Goal: Information Seeking & Learning: Find specific fact

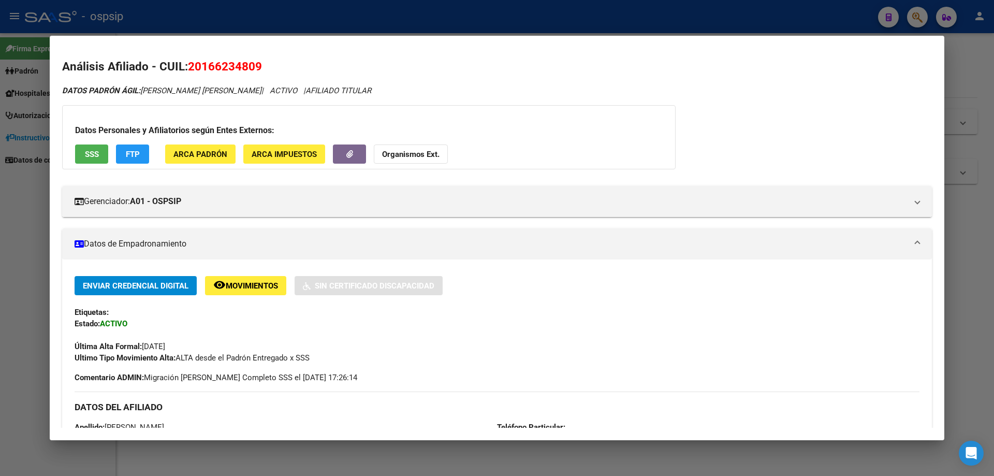
scroll to position [798, 0]
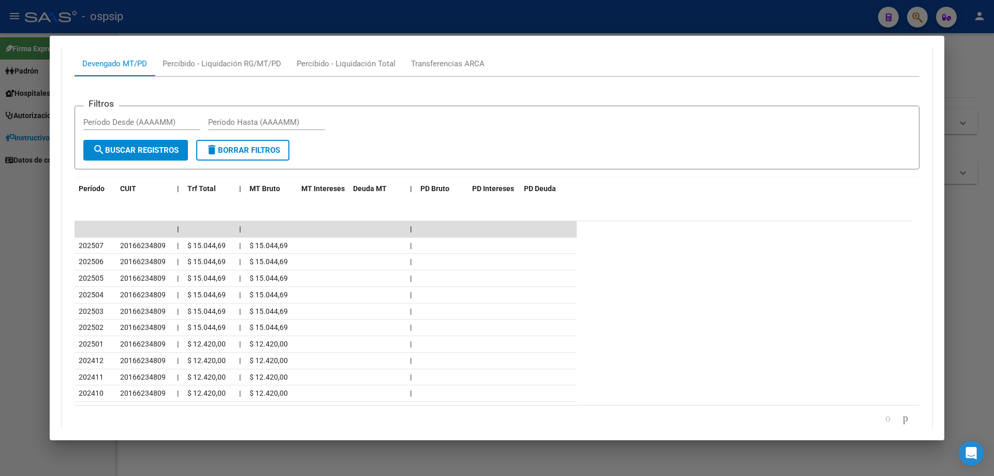
click at [951, 222] on div at bounding box center [497, 238] width 994 height 476
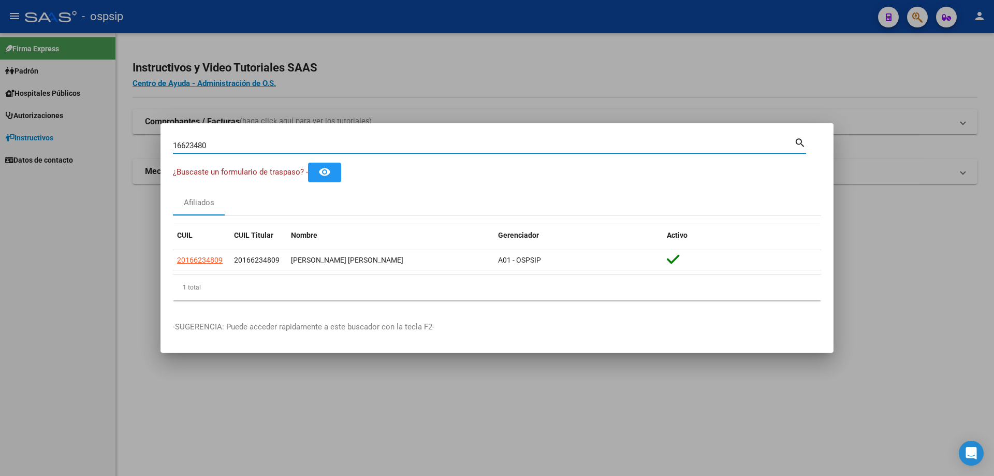
click at [283, 144] on input "16623480" at bounding box center [483, 145] width 621 height 9
type input "1"
type input "94068570"
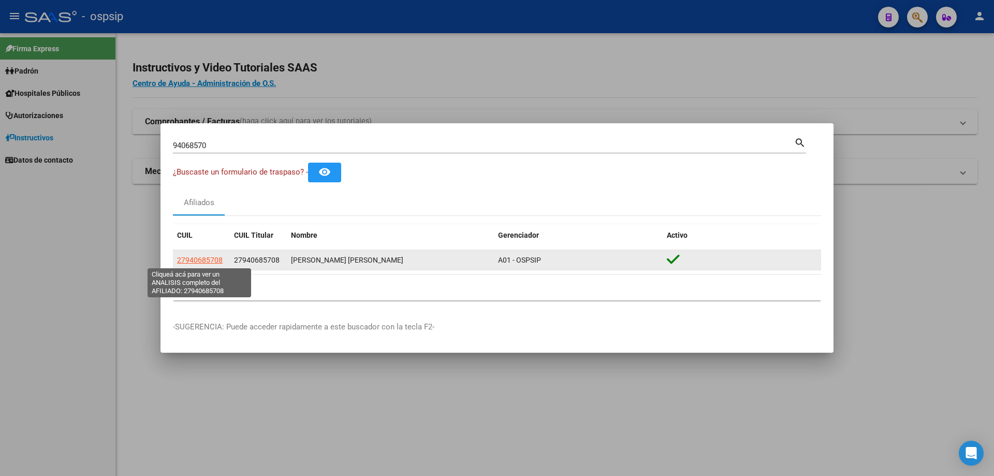
click at [203, 261] on span "27940685708" at bounding box center [200, 260] width 46 height 8
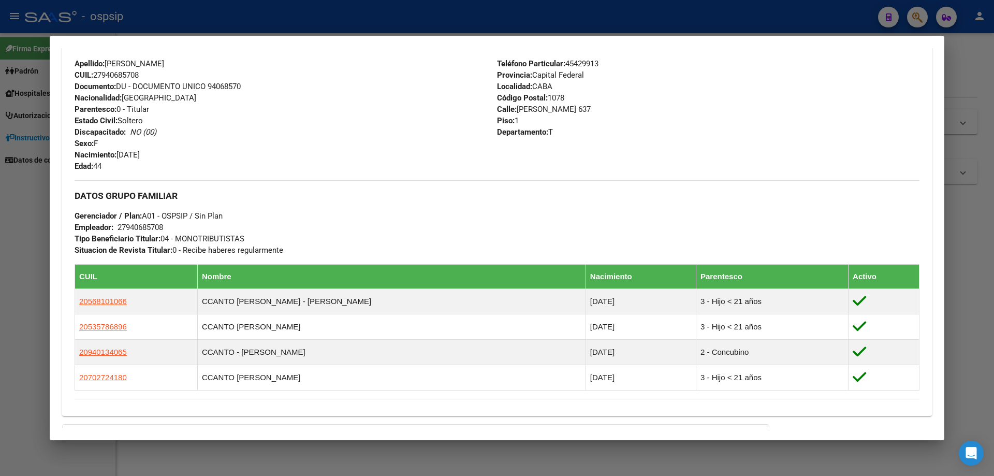
scroll to position [362, 0]
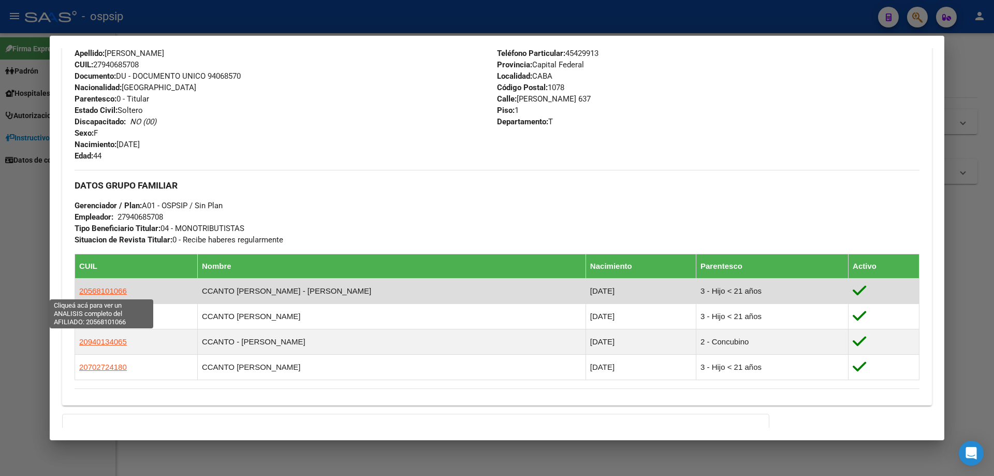
click at [118, 290] on span "20568101066" at bounding box center [103, 290] width 48 height 9
type textarea "20568101066"
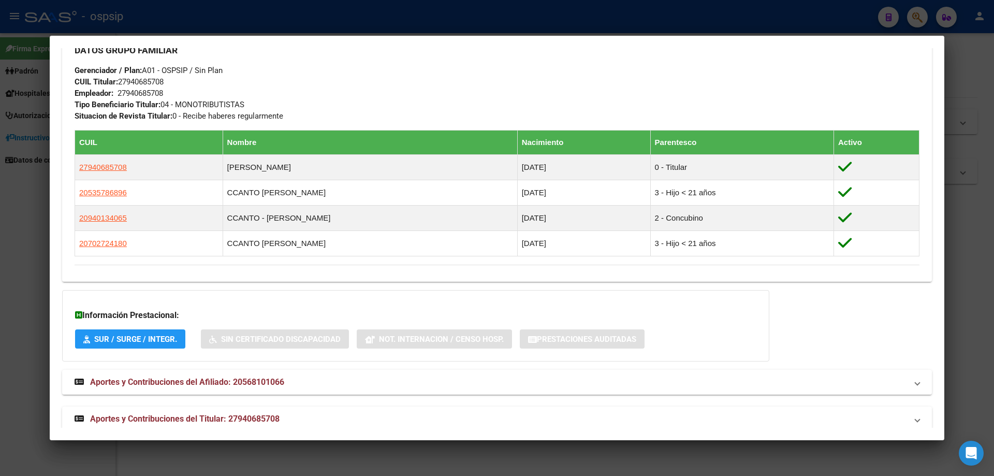
scroll to position [512, 0]
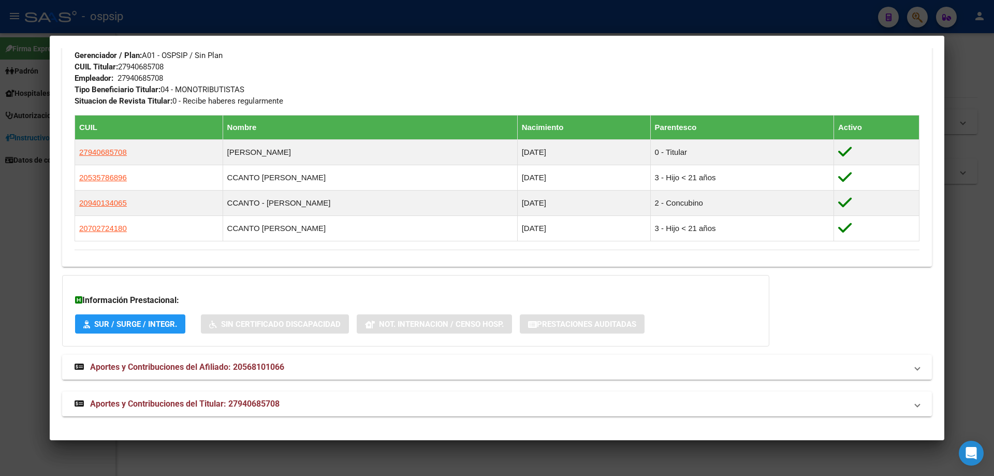
click at [236, 365] on span "Aportes y Contribuciones del Afiliado: 20568101066" at bounding box center [187, 367] width 194 height 10
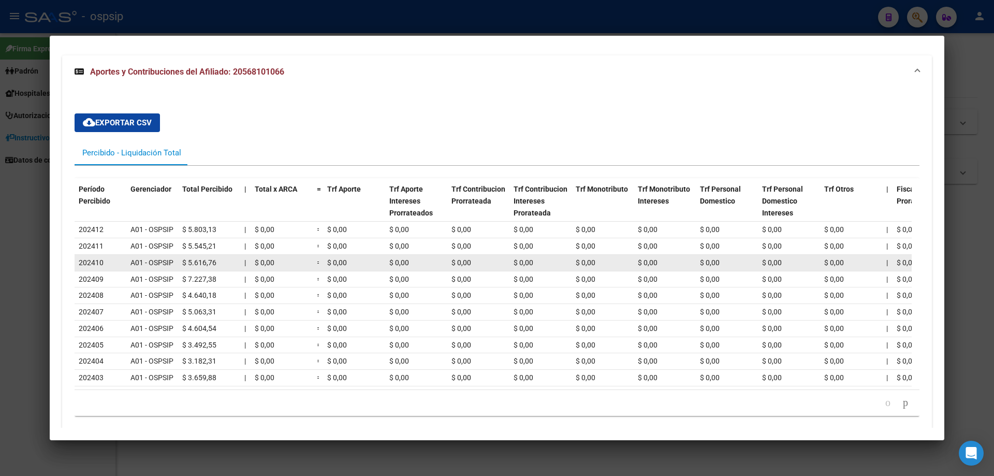
scroll to position [880, 0]
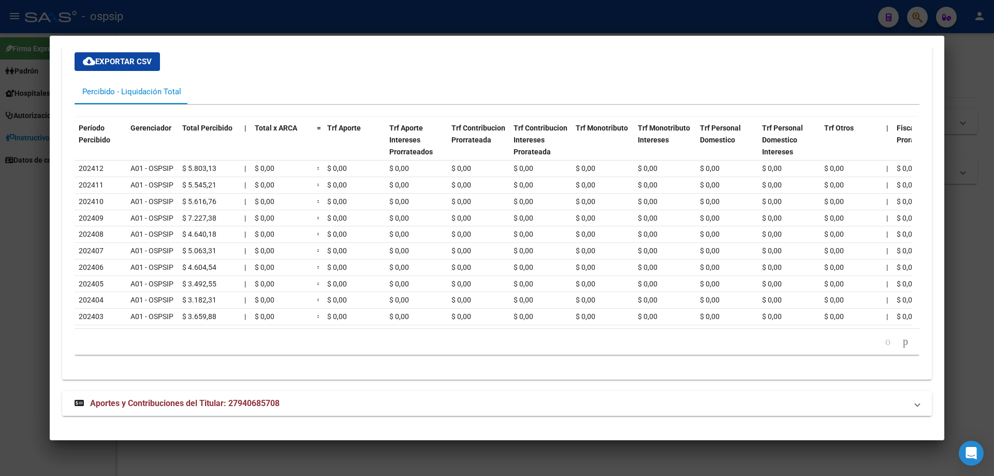
click at [212, 403] on span "Aportes y Contribuciones del Titular: 27940685708" at bounding box center [184, 403] width 189 height 10
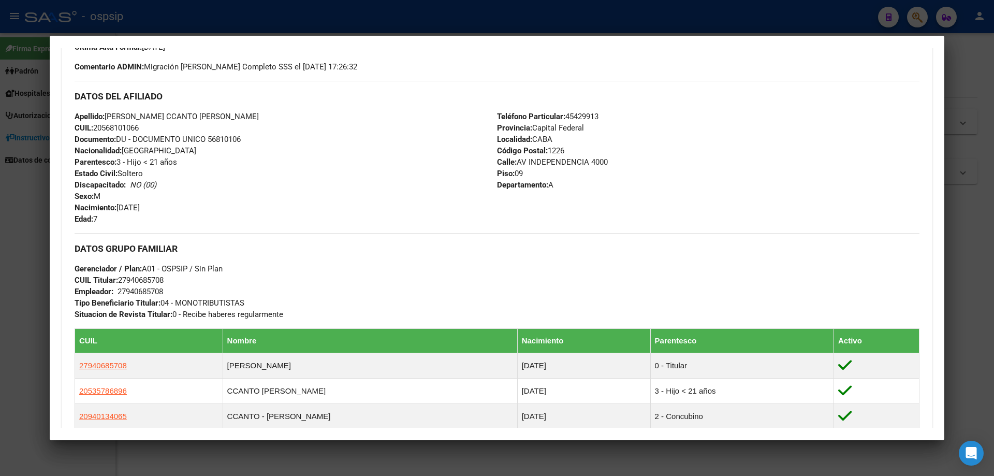
scroll to position [311, 0]
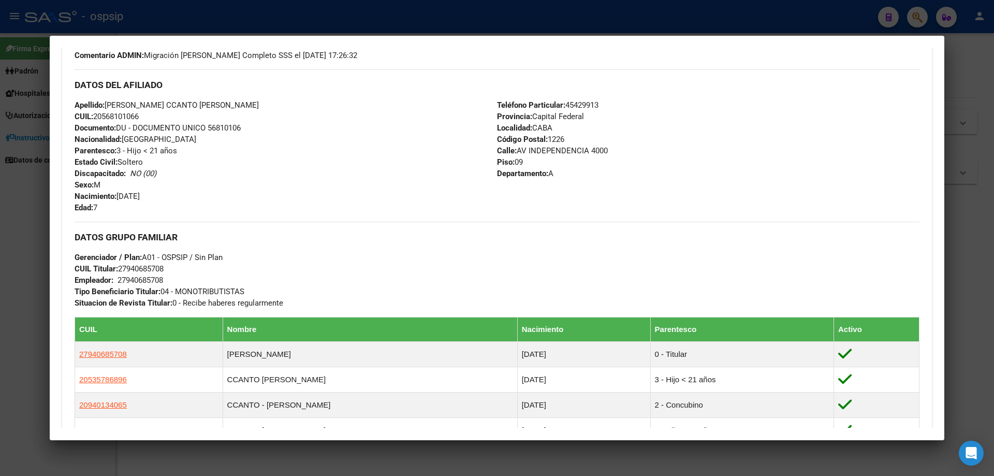
drag, startPoint x: 245, startPoint y: 129, endPoint x: 208, endPoint y: 129, distance: 36.8
click at [208, 129] on div "Apellido: [PERSON_NAME] CCANTO [PERSON_NAME] CUIL: 20568101066 Documento: DU - …" at bounding box center [286, 156] width 422 height 114
copy span "56810106"
click at [958, 301] on div at bounding box center [497, 238] width 994 height 476
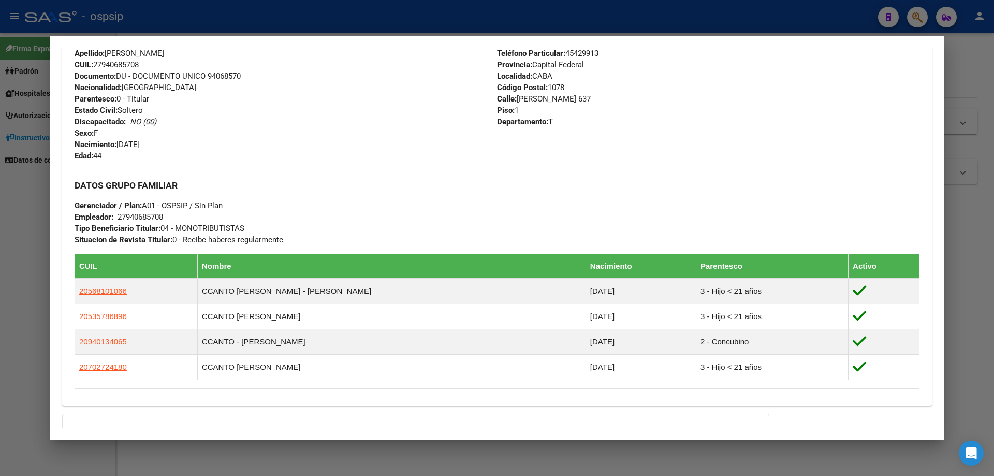
click at [958, 301] on div at bounding box center [497, 238] width 994 height 476
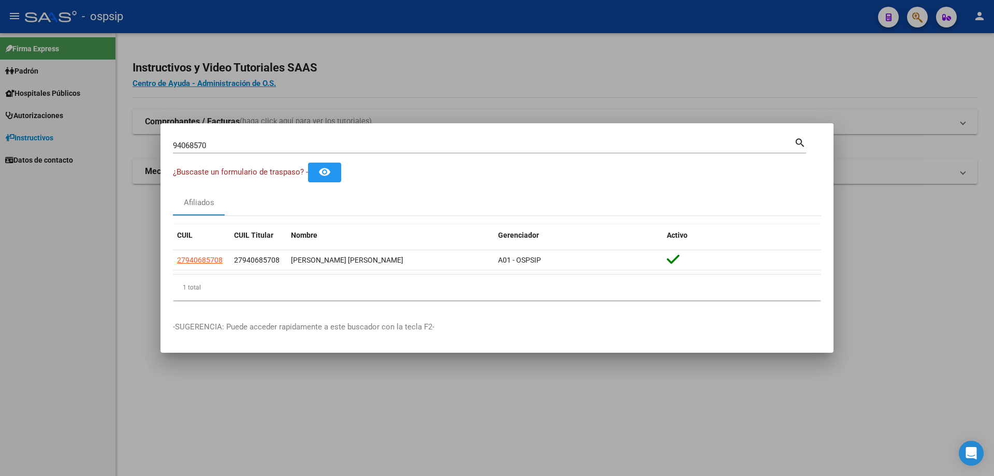
click at [249, 139] on div "94068570 Buscar (apellido, dni, [PERSON_NAME], [PERSON_NAME], cuit, obra social)" at bounding box center [483, 146] width 621 height 16
click at [241, 144] on input "94068570" at bounding box center [483, 145] width 621 height 9
type input "9"
type input "31306593"
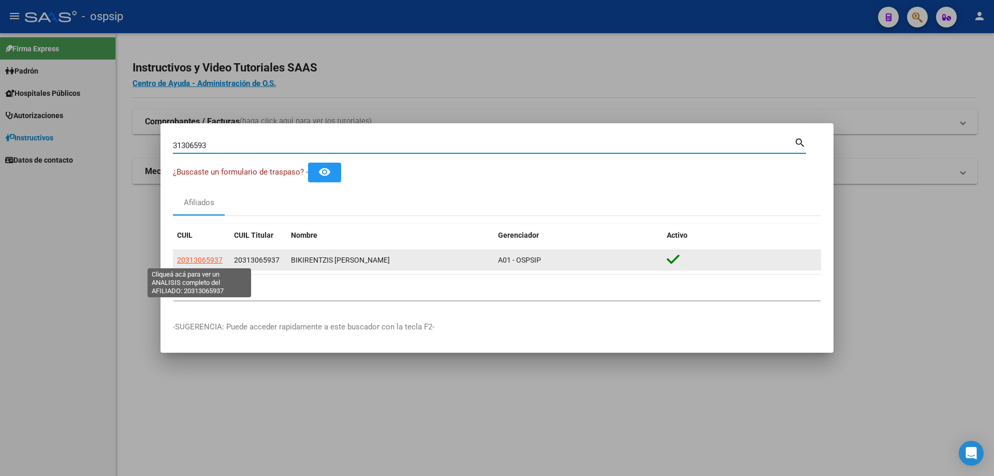
click at [206, 258] on span "20313065937" at bounding box center [200, 260] width 46 height 8
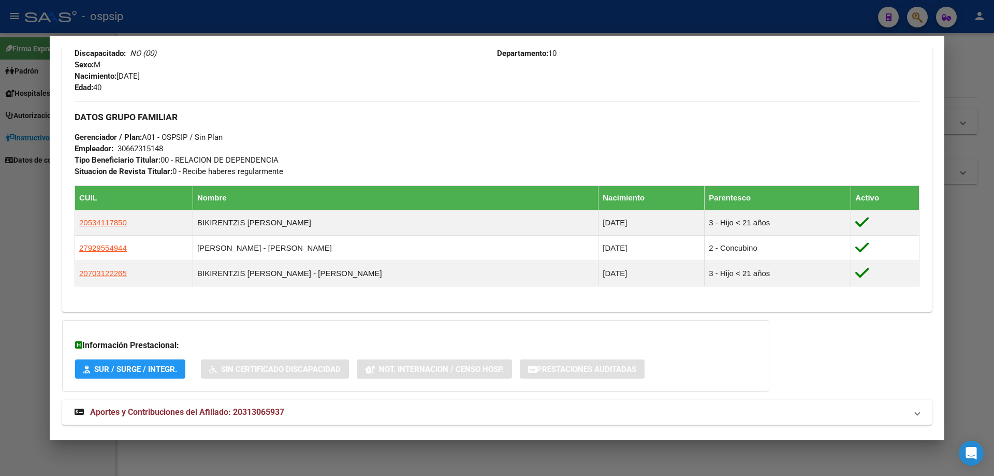
scroll to position [414, 0]
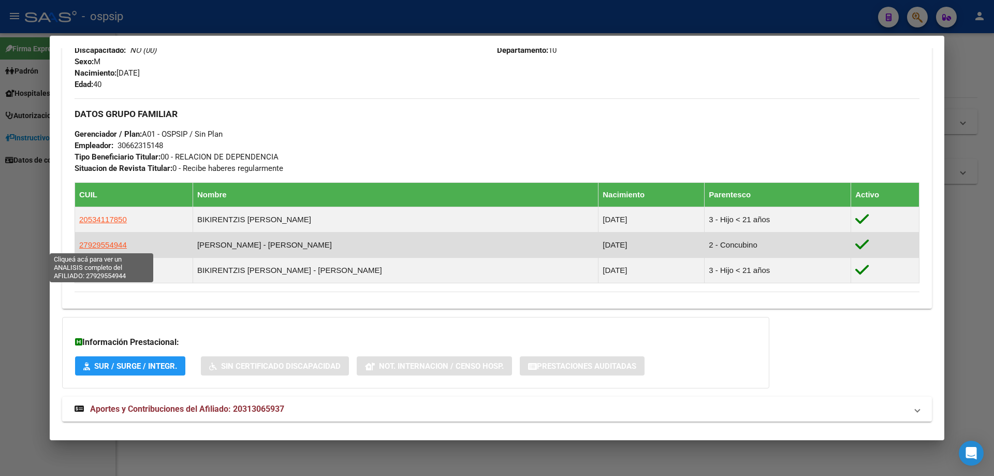
click at [110, 247] on span "27929554944" at bounding box center [103, 244] width 48 height 9
type textarea "27929554944"
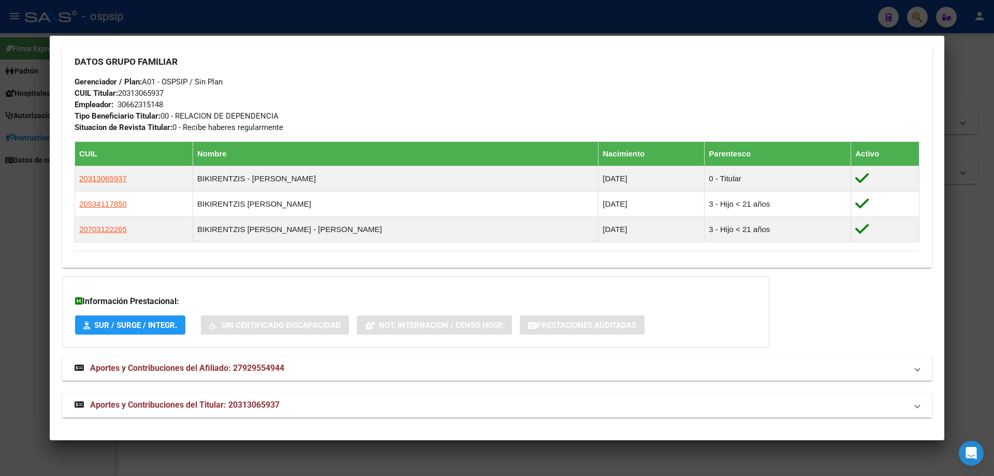
scroll to position [467, 0]
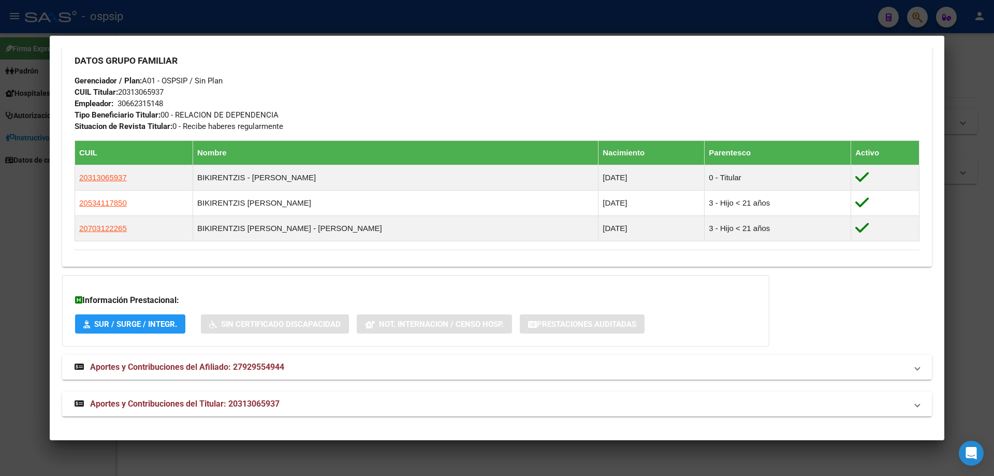
click at [216, 366] on span "Aportes y Contribuciones del Afiliado: 27929554944" at bounding box center [187, 367] width 194 height 10
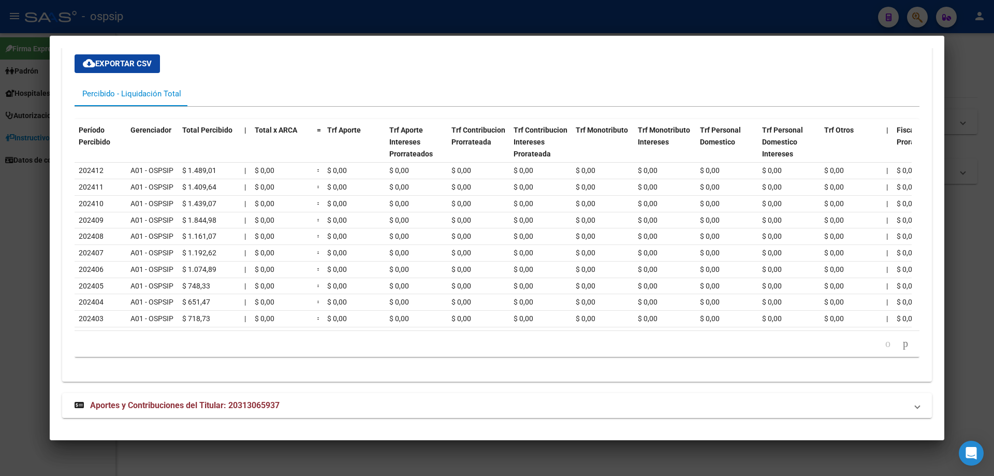
scroll to position [830, 0]
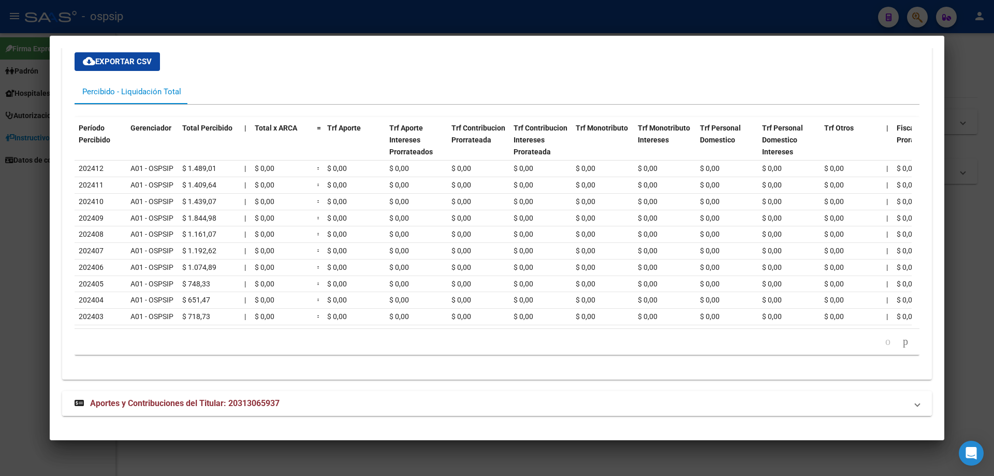
click at [235, 404] on span "Aportes y Contribuciones del Titular: 20313065937" at bounding box center [184, 403] width 189 height 10
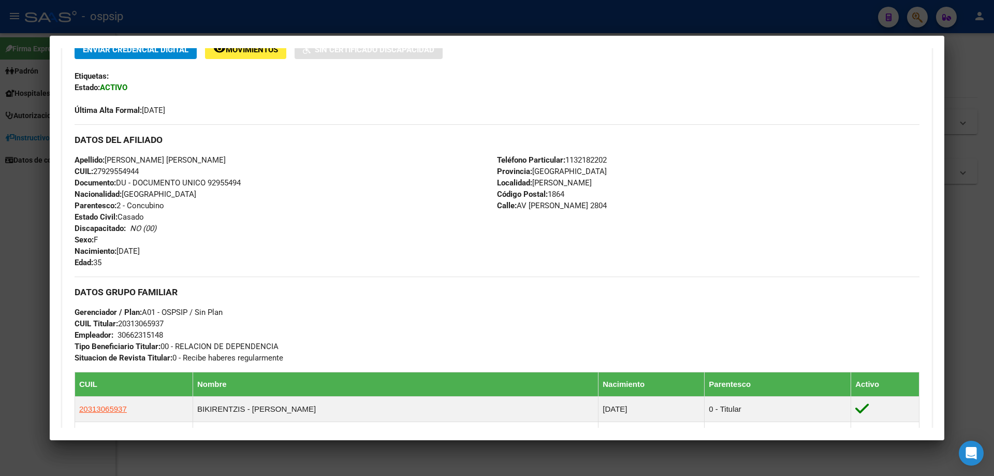
scroll to position [155, 0]
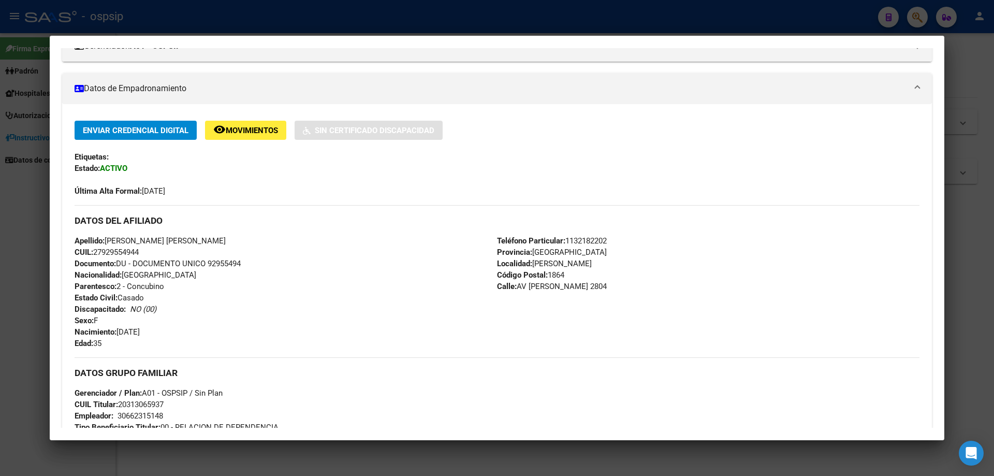
drag, startPoint x: 247, startPoint y: 263, endPoint x: 216, endPoint y: 261, distance: 30.6
click at [210, 263] on div "Apellido: [PERSON_NAME] [PERSON_NAME] CUIL: 27929554944 Documento: DU - DOCUMEN…" at bounding box center [286, 292] width 422 height 114
copy span "92955494"
click at [963, 278] on div at bounding box center [497, 238] width 994 height 476
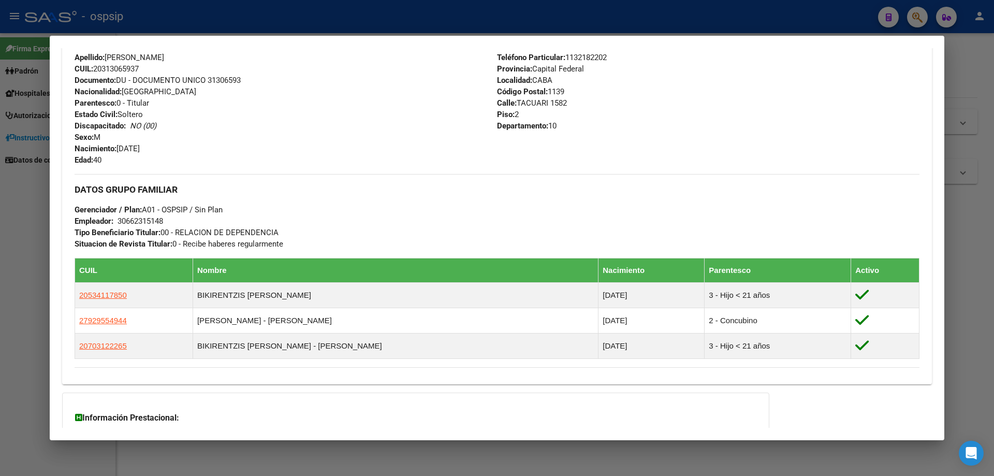
scroll to position [362, 0]
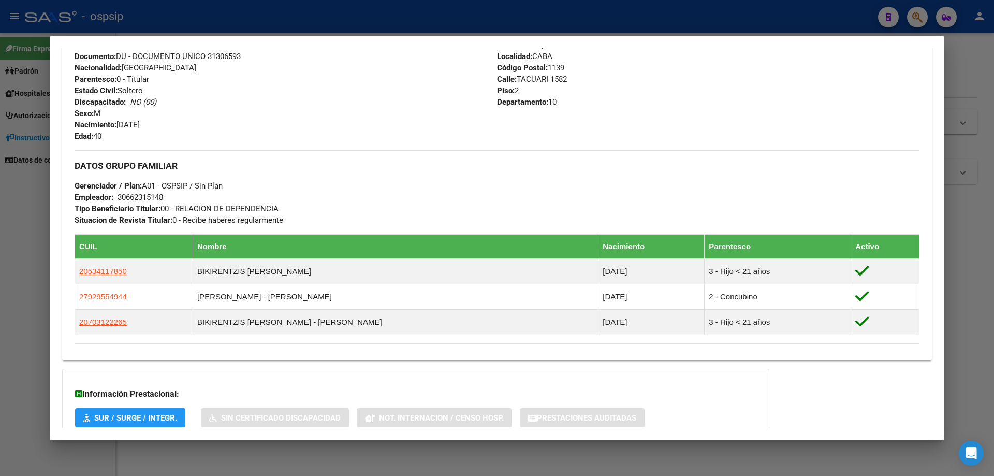
click at [966, 311] on div at bounding box center [497, 238] width 994 height 476
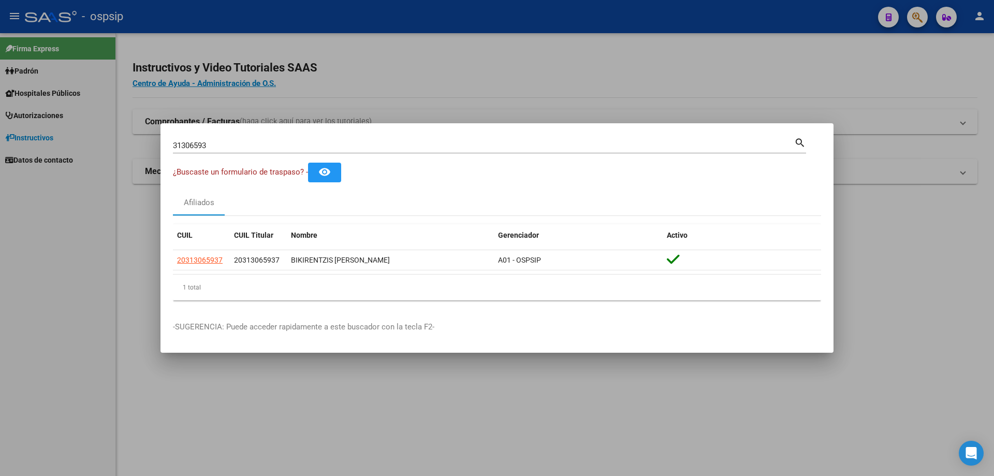
click at [300, 139] on div "31306593 Buscar (apellido, dni, [PERSON_NAME], nro traspaso, cuit, obra social)" at bounding box center [483, 146] width 621 height 16
type input "3"
type input "25612642"
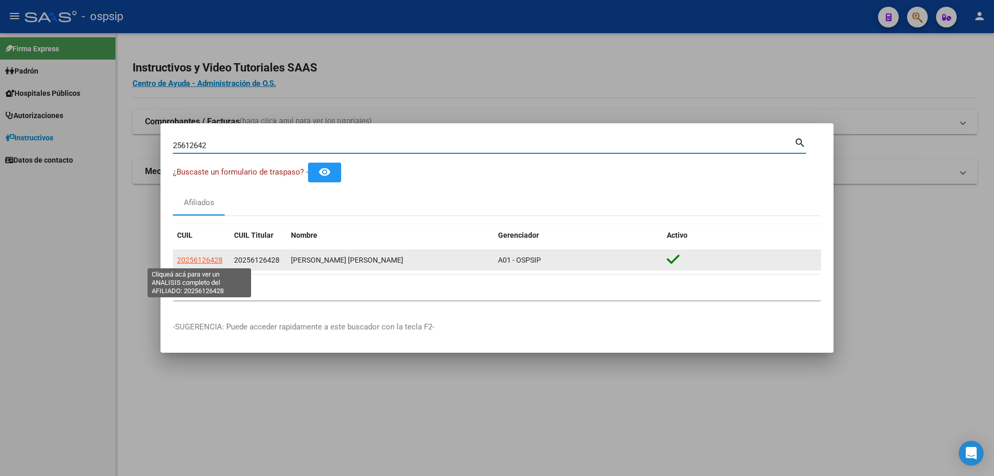
click at [204, 259] on span "20256126428" at bounding box center [200, 260] width 46 height 8
type textarea "20256126428"
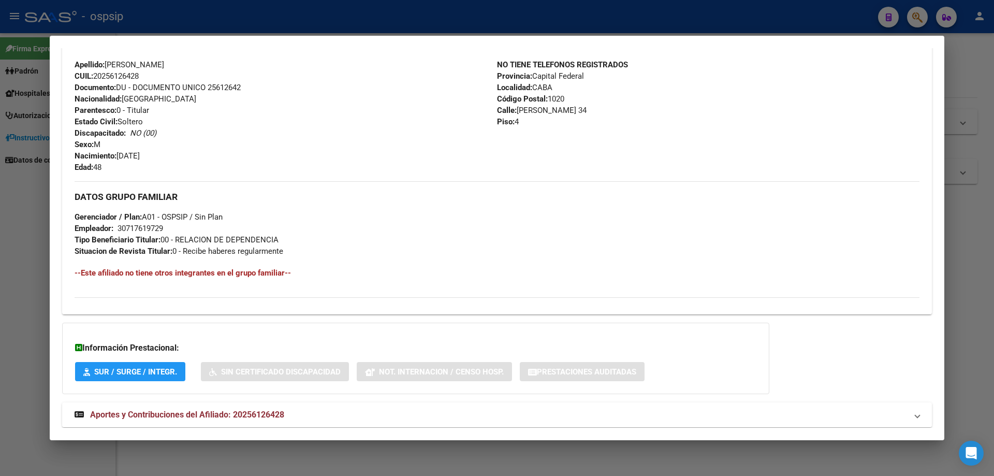
scroll to position [365, 0]
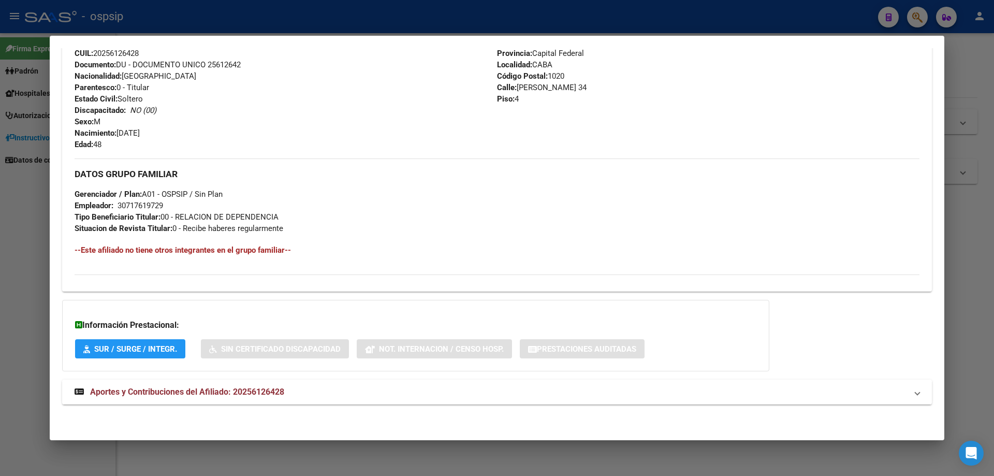
click at [233, 390] on span "Aportes y Contribuciones del Afiliado: 20256126428" at bounding box center [187, 392] width 194 height 10
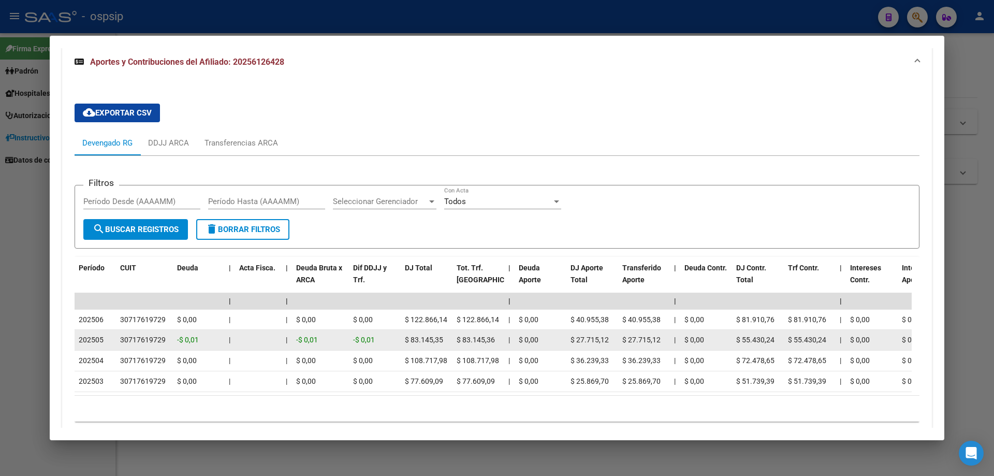
scroll to position [751, 0]
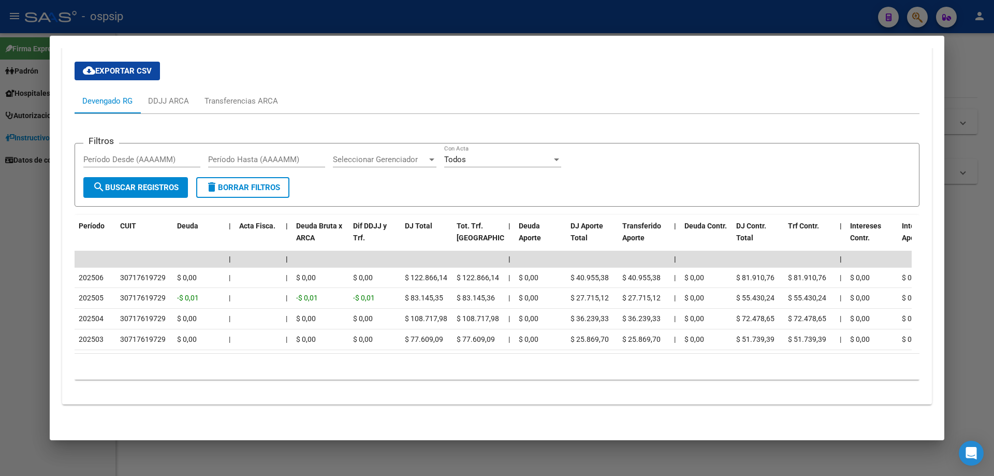
click at [388, 454] on div at bounding box center [497, 238] width 994 height 476
